Goal: Information Seeking & Learning: Learn about a topic

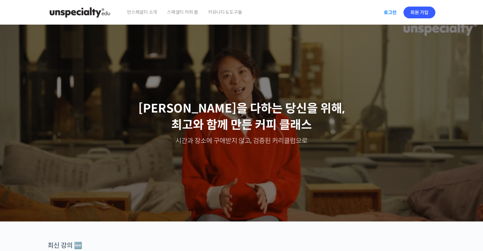
click at [386, 14] on link "로그인" at bounding box center [390, 12] width 21 height 15
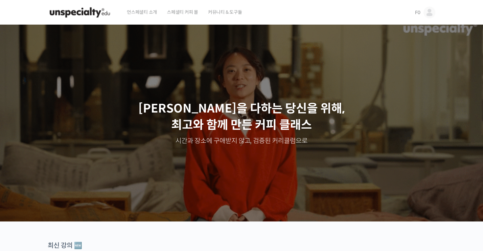
click at [431, 14] on img at bounding box center [429, 13] width 12 height 12
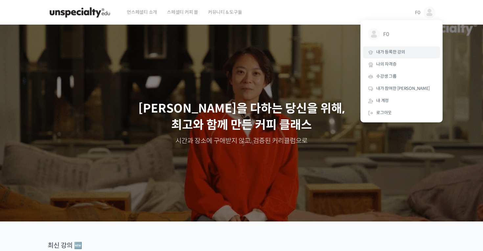
click at [398, 52] on span "내가 등록한 강의" at bounding box center [390, 52] width 29 height 6
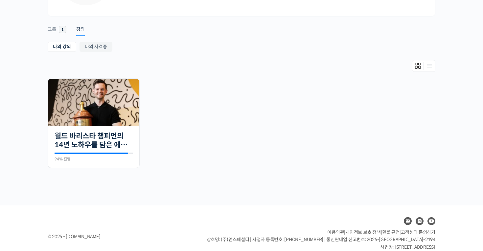
scroll to position [92, 0]
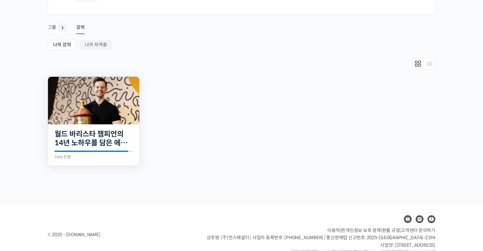
click at [75, 117] on img at bounding box center [93, 101] width 91 height 48
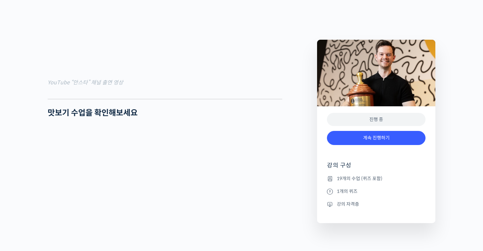
scroll to position [663, 0]
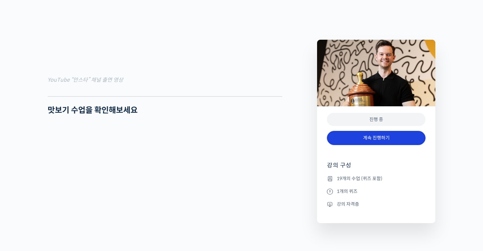
click at [346, 144] on link "계속 진행하기" at bounding box center [376, 138] width 99 height 14
click at [347, 139] on link "계속 진행하기" at bounding box center [376, 138] width 99 height 14
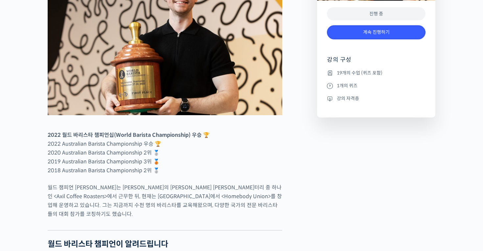
scroll to position [87, 0]
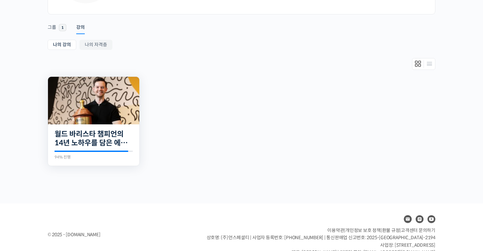
click at [104, 126] on div "19개의 수업 월드 바리스타 챔피언의 14년 노하우를 담은 에스프레소 클래스 94% 진행 최근 활동: [DATE] 12:46 오후 바리스타 앤…" at bounding box center [93, 145] width 91 height 42
click at [91, 101] on img at bounding box center [93, 101] width 91 height 48
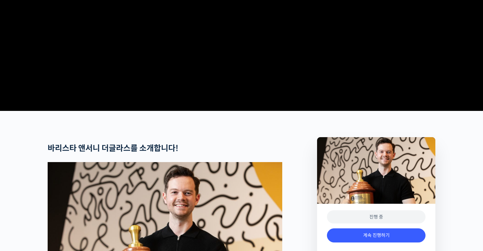
scroll to position [150, 0]
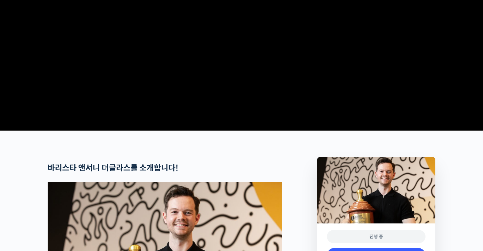
scroll to position [124, 0]
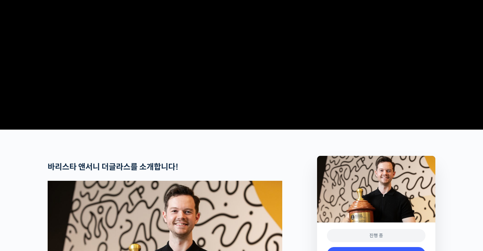
click at [313, 101] on video at bounding box center [242, 13] width 388 height 227
click at [274, 45] on video at bounding box center [242, 13] width 388 height 227
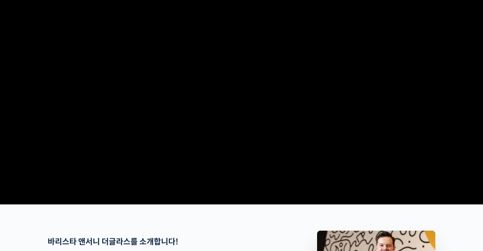
scroll to position [49, 0]
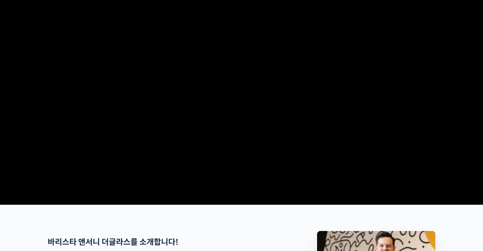
click at [237, 65] on video at bounding box center [242, 89] width 388 height 227
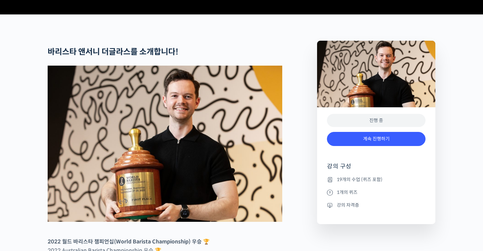
scroll to position [240, 0]
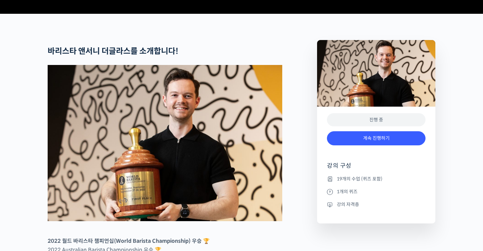
click at [355, 127] on div "진행 중" at bounding box center [376, 119] width 99 height 13
click at [361, 145] on link "계속 진행하기" at bounding box center [376, 138] width 99 height 14
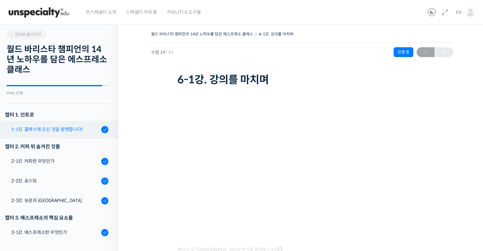
click at [87, 134] on link "1-1강. 클래스에 오신 것을 환영합니다!" at bounding box center [58, 130] width 122 height 18
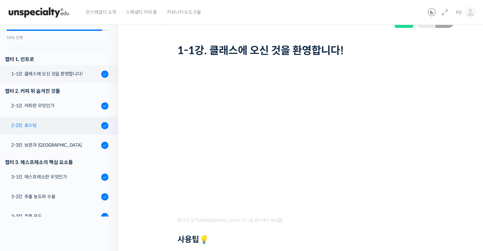
scroll to position [22, 0]
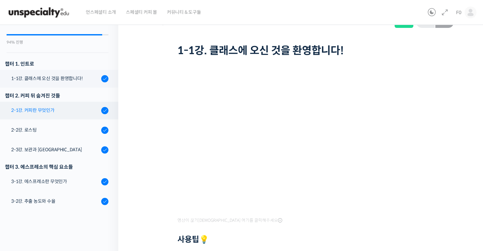
click at [37, 108] on div "2-1강. 커피란 무엇인가" at bounding box center [55, 110] width 88 height 7
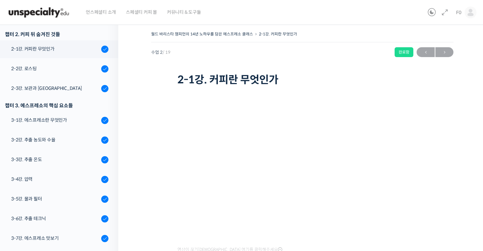
scroll to position [115, 0]
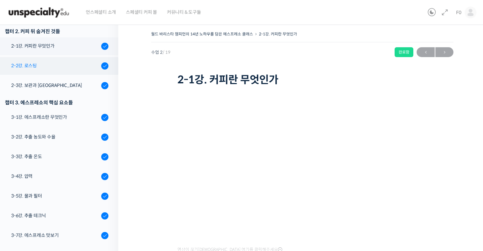
click at [61, 70] on link "2-2강. 로스팅" at bounding box center [58, 66] width 122 height 18
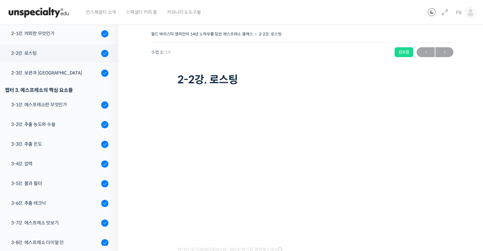
scroll to position [147, 0]
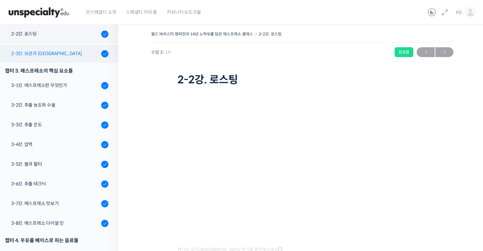
click at [49, 51] on div "2-3강. 보관과 [GEOGRAPHIC_DATA]" at bounding box center [55, 53] width 88 height 7
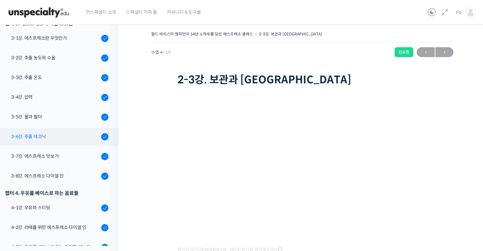
scroll to position [182, 0]
